Goal: Obtain resource: Obtain resource

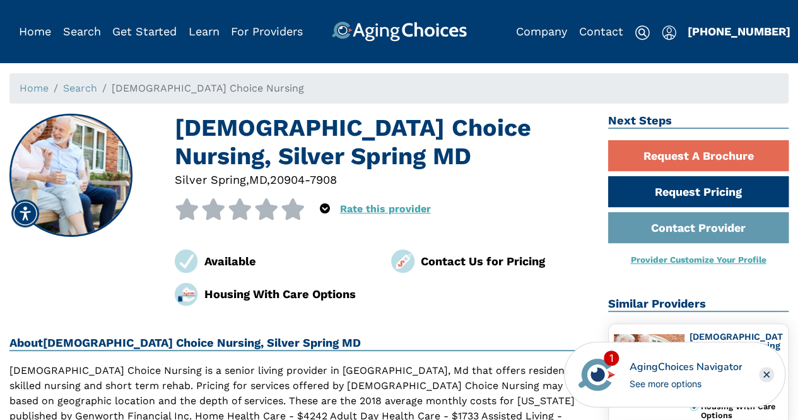
click at [636, 372] on div "AgingChoices Navigator" at bounding box center [685, 366] width 113 height 15
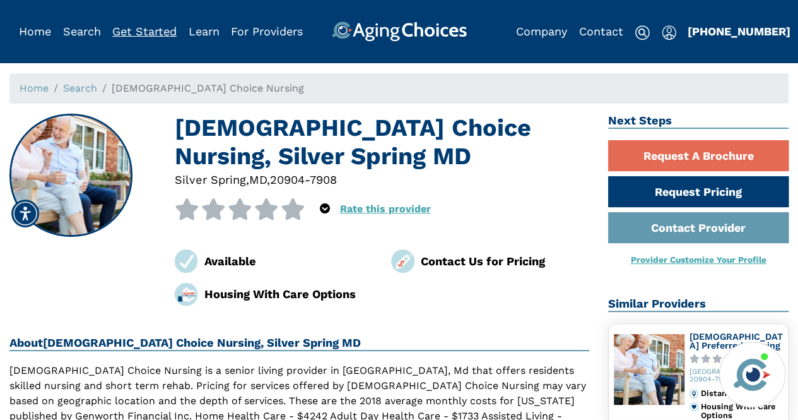
click at [155, 35] on link "Get Started" at bounding box center [144, 31] width 64 height 13
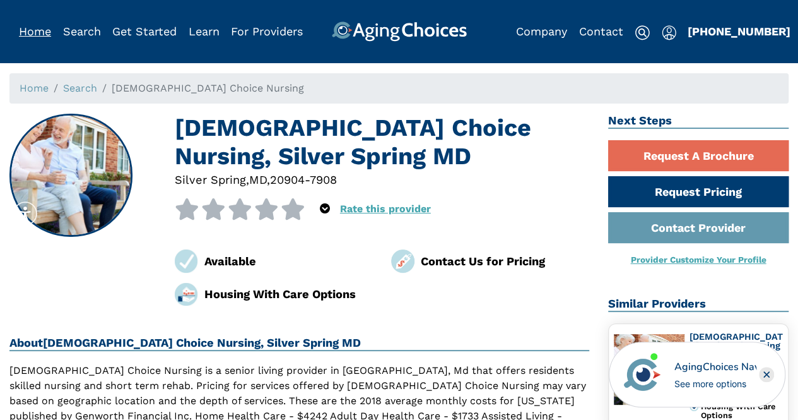
click at [40, 38] on link "Home" at bounding box center [35, 31] width 32 height 13
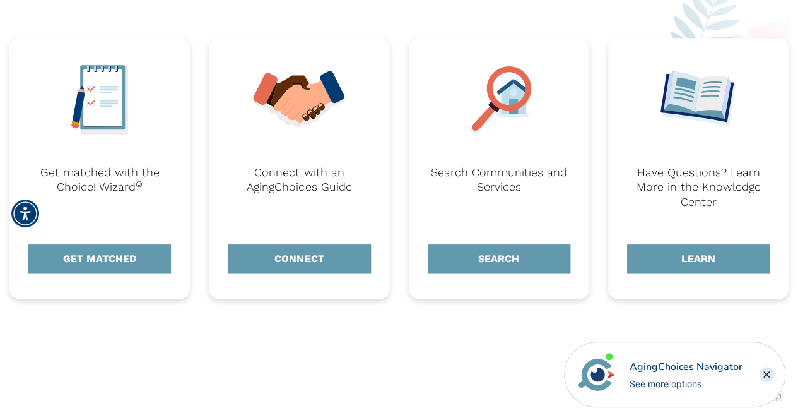
scroll to position [582, 0]
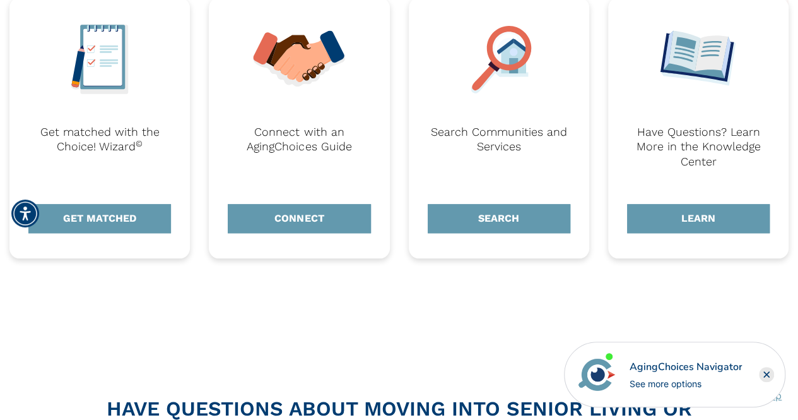
click at [768, 377] on rect "Close" at bounding box center [766, 374] width 15 height 15
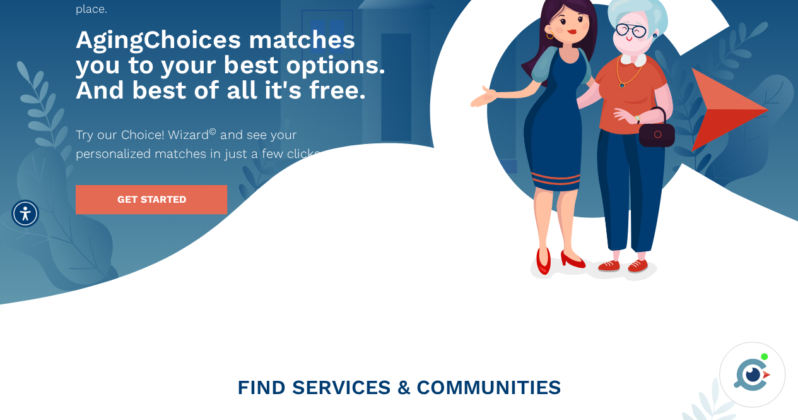
scroll to position [131, 0]
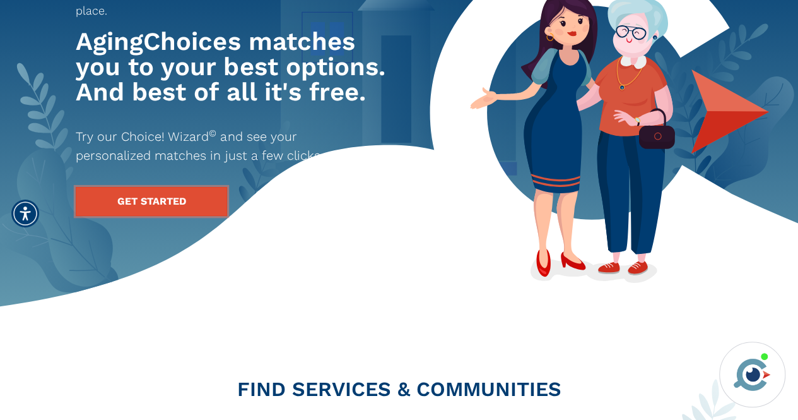
click at [119, 189] on link "GET STARTED" at bounding box center [151, 201] width 151 height 29
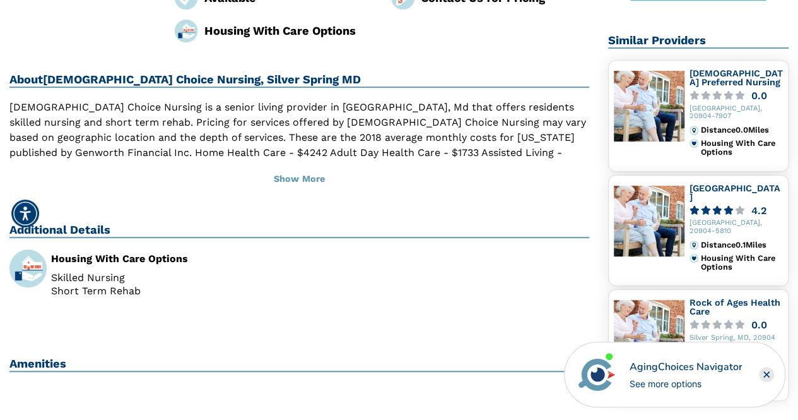
scroll to position [264, 0]
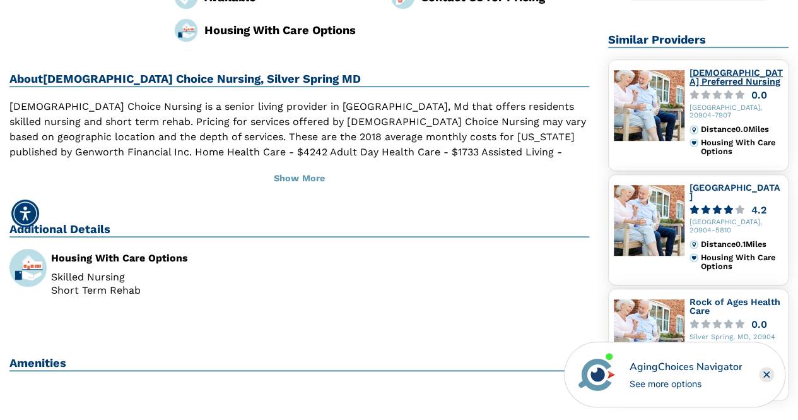
click at [716, 83] on link "[DEMOGRAPHIC_DATA] Preferred Nursing" at bounding box center [736, 77] width 93 height 19
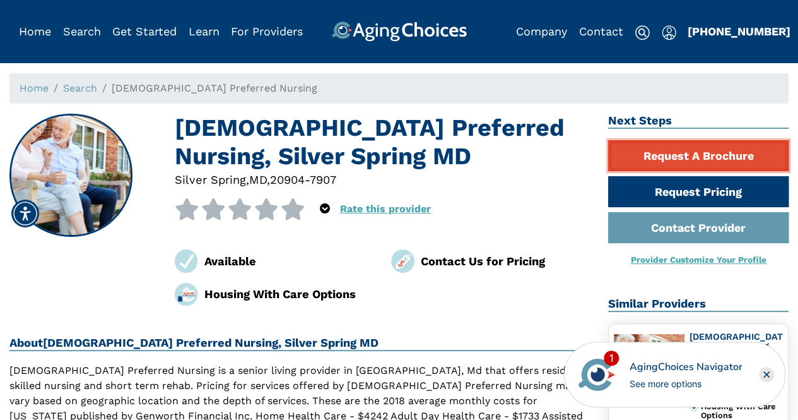
click at [645, 167] on link "Request A Brochure" at bounding box center [698, 155] width 181 height 31
